Goal: Find specific page/section: Find specific page/section

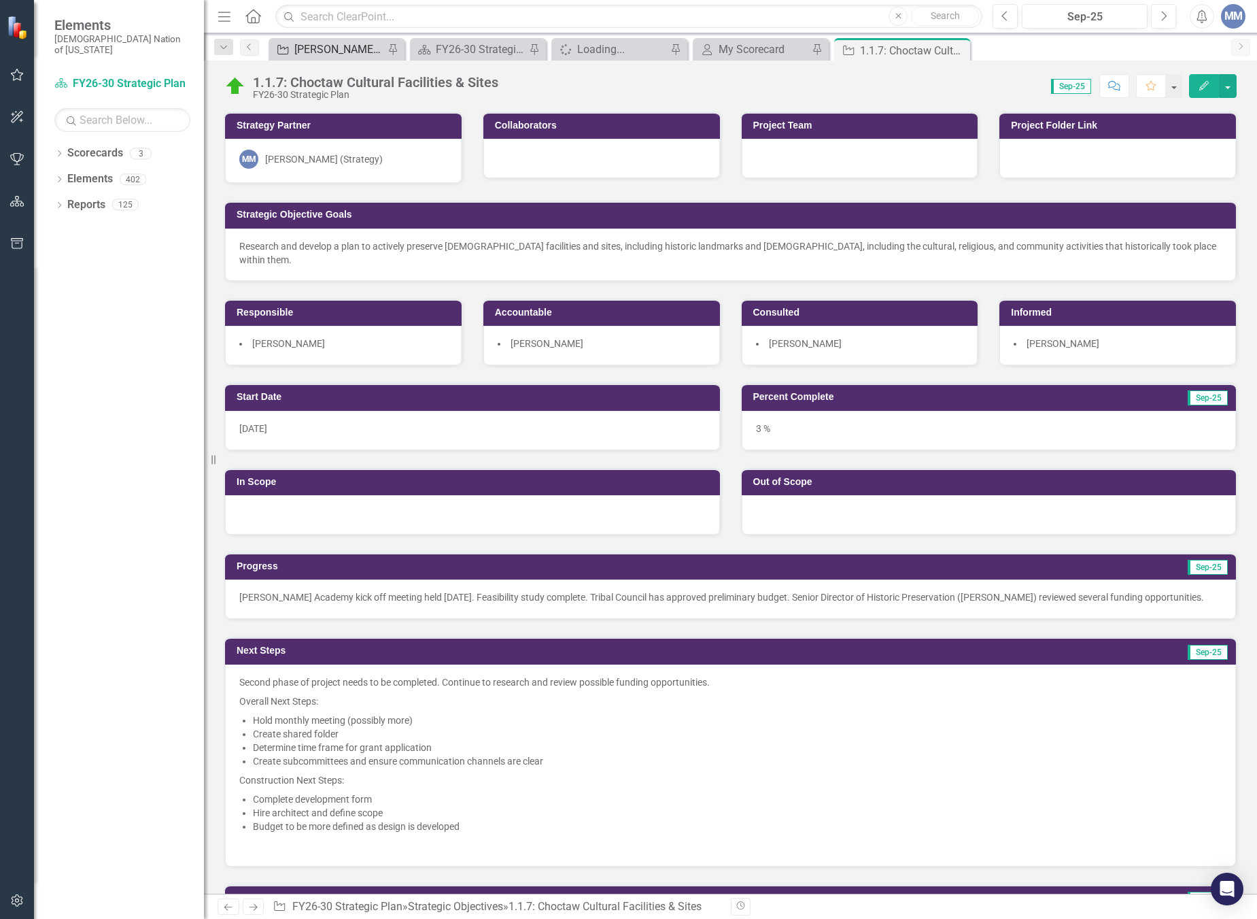
click at [330, 49] on div "[PERSON_NAME] SO's" at bounding box center [339, 49] width 90 height 17
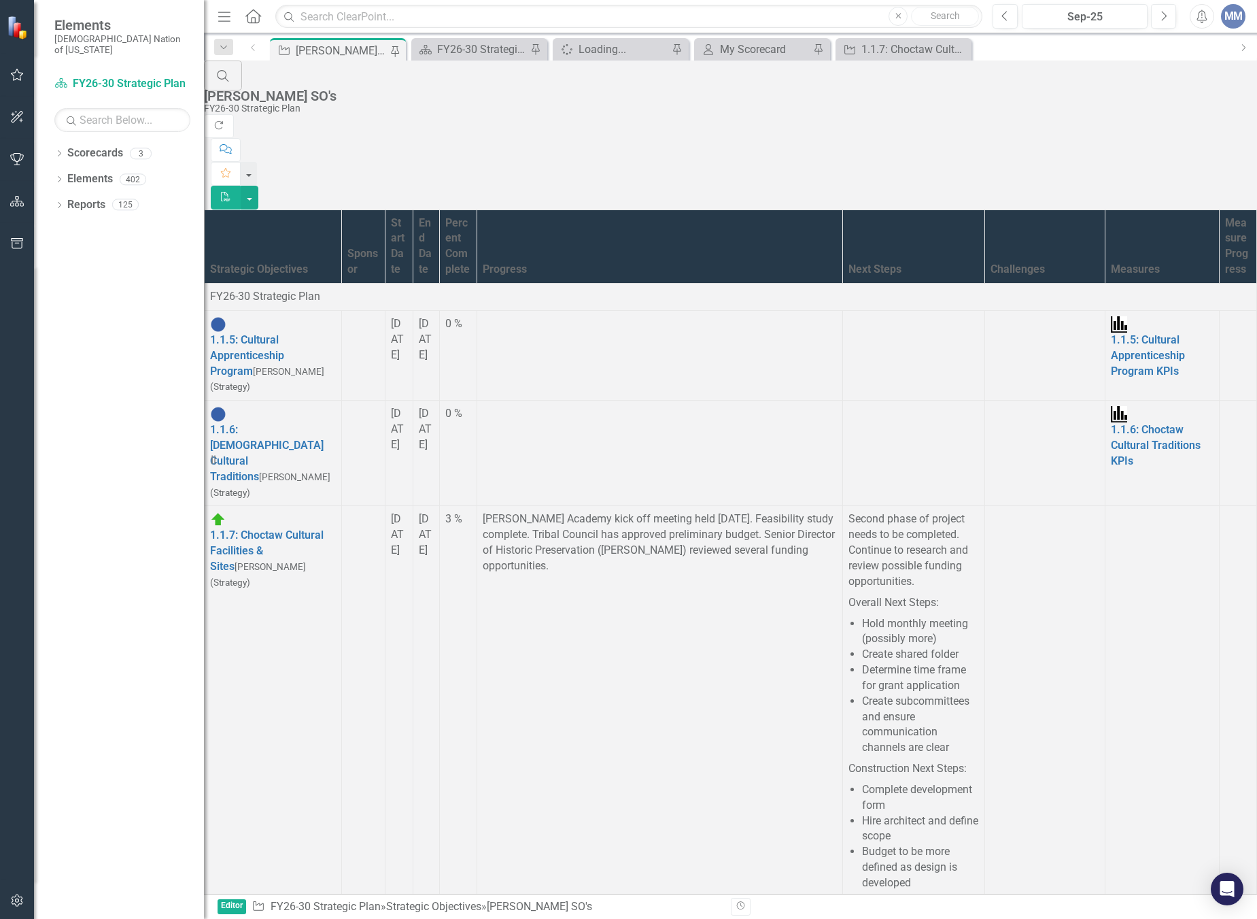
scroll to position [748, 0]
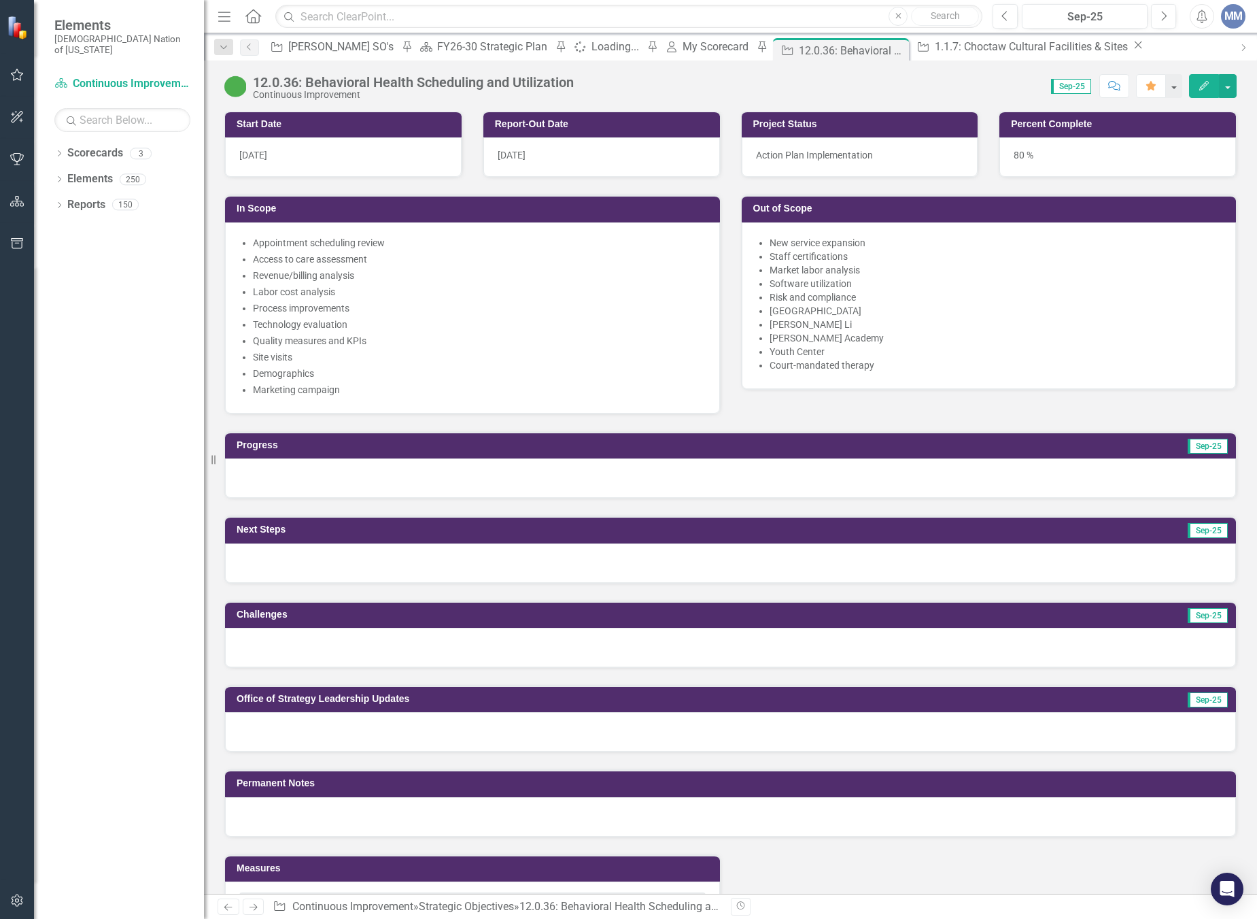
scroll to position [1156, 0]
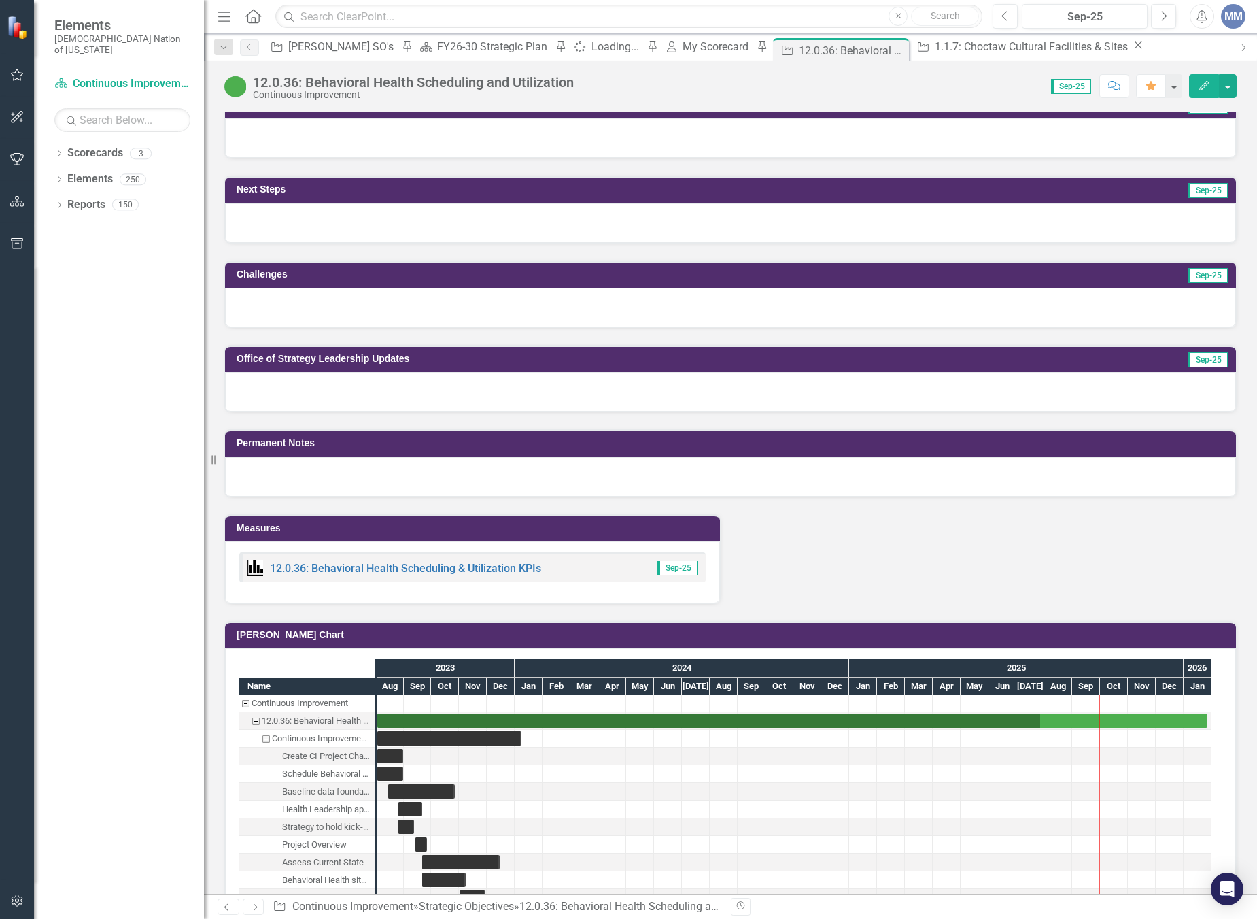
click at [409, 560] on div "12.0.36: Behavioral Health Scheduling & Utilization KPIs" at bounding box center [394, 568] width 294 height 16
click at [408, 562] on link "12.0.36: Behavioral Health Scheduling & Utilization KPIs" at bounding box center [405, 568] width 271 height 13
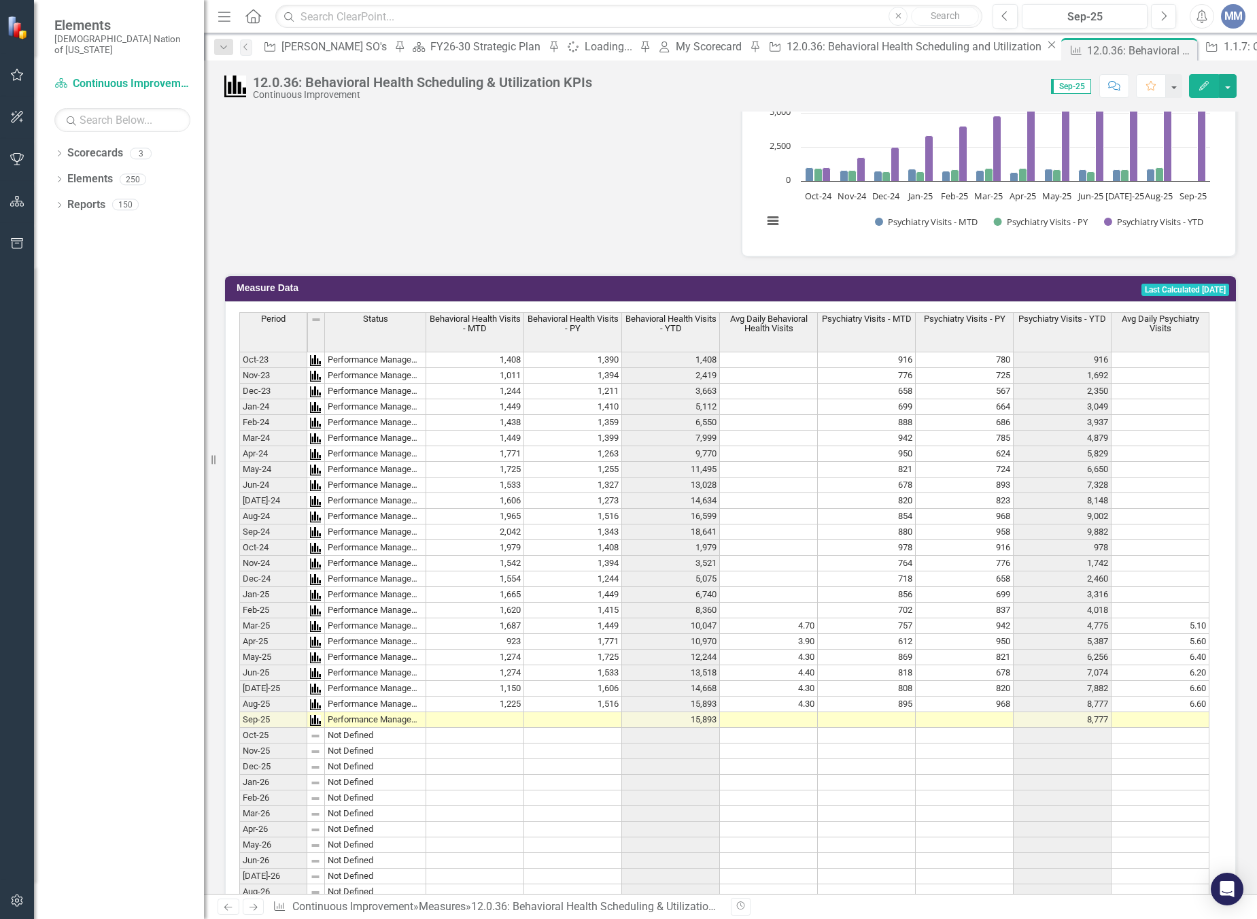
scroll to position [748, 0]
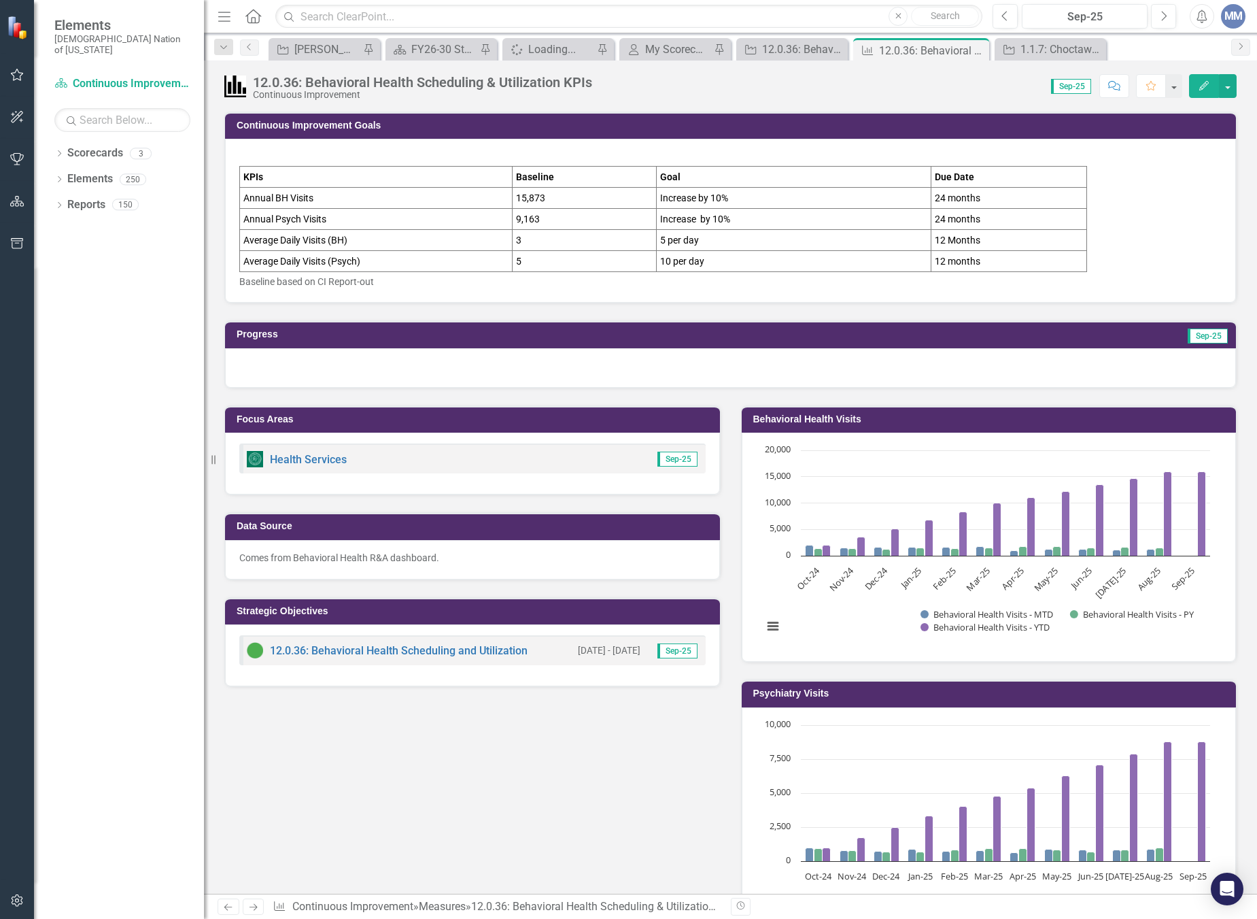
scroll to position [748, 0]
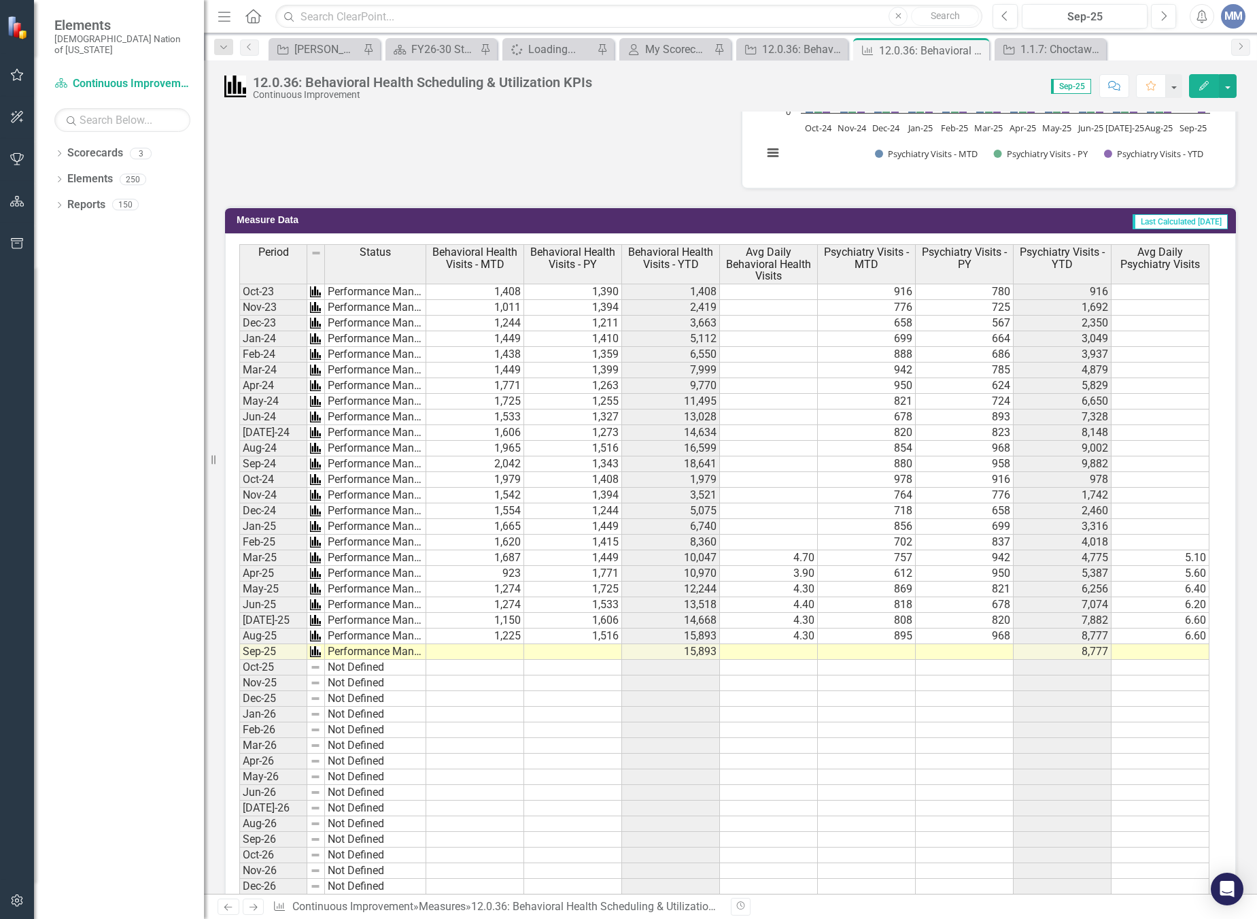
click at [8, 313] on div at bounding box center [17, 572] width 34 height 615
